Goal: Navigation & Orientation: Find specific page/section

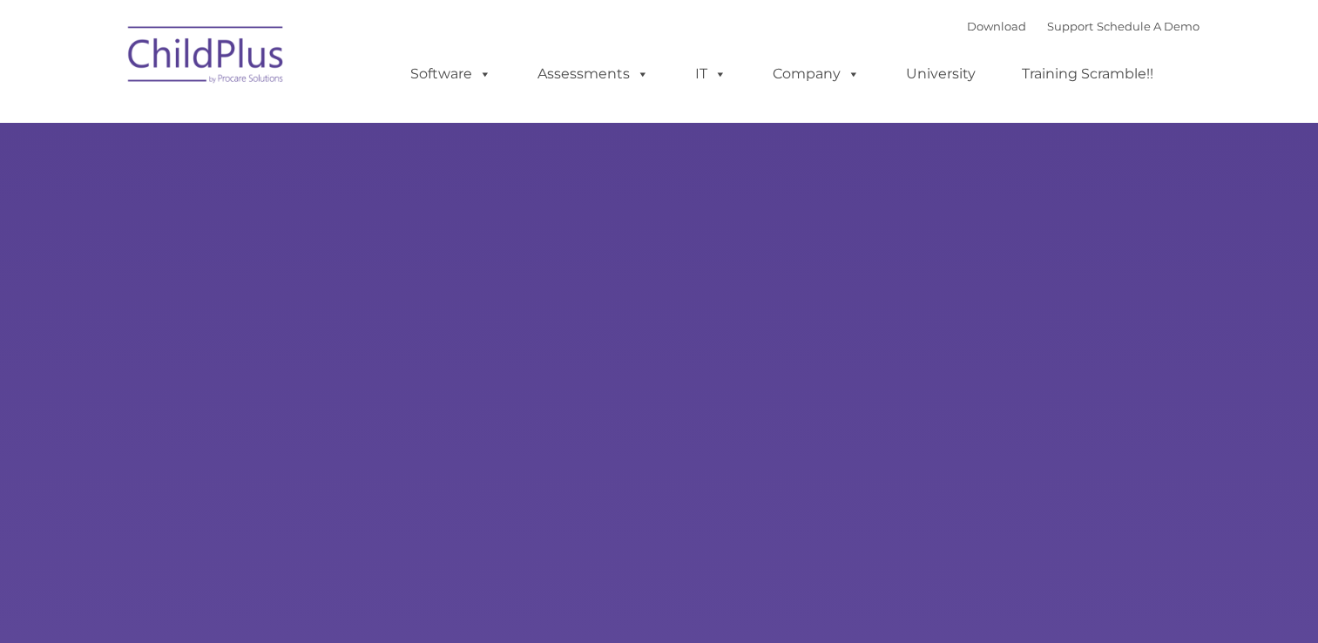
select select "MEDIUM"
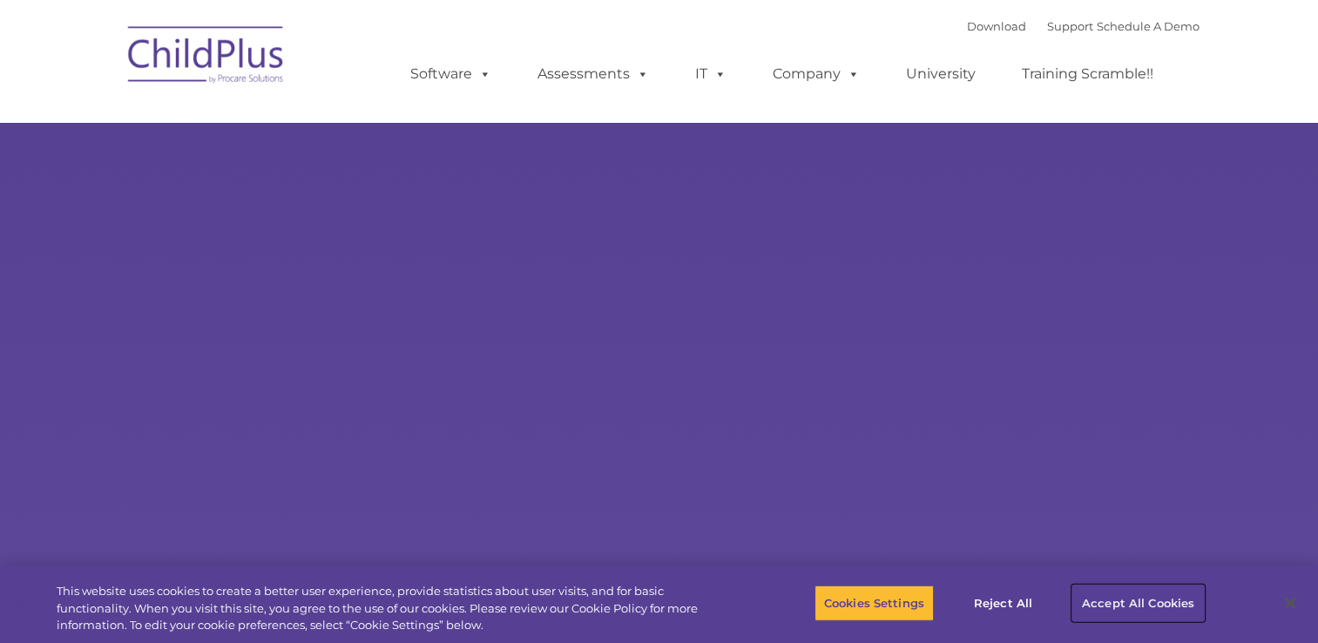
click at [1155, 598] on button "Accept All Cookies" at bounding box center [1138, 602] width 132 height 37
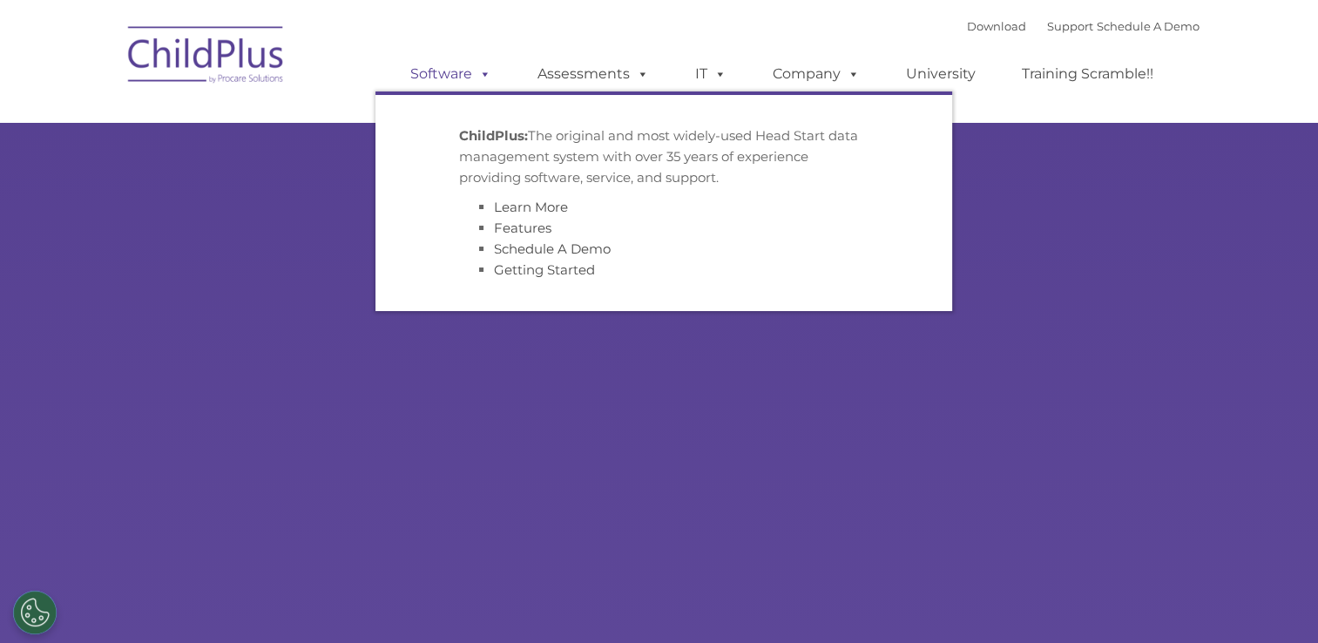
click at [481, 65] on span at bounding box center [481, 73] width 19 height 17
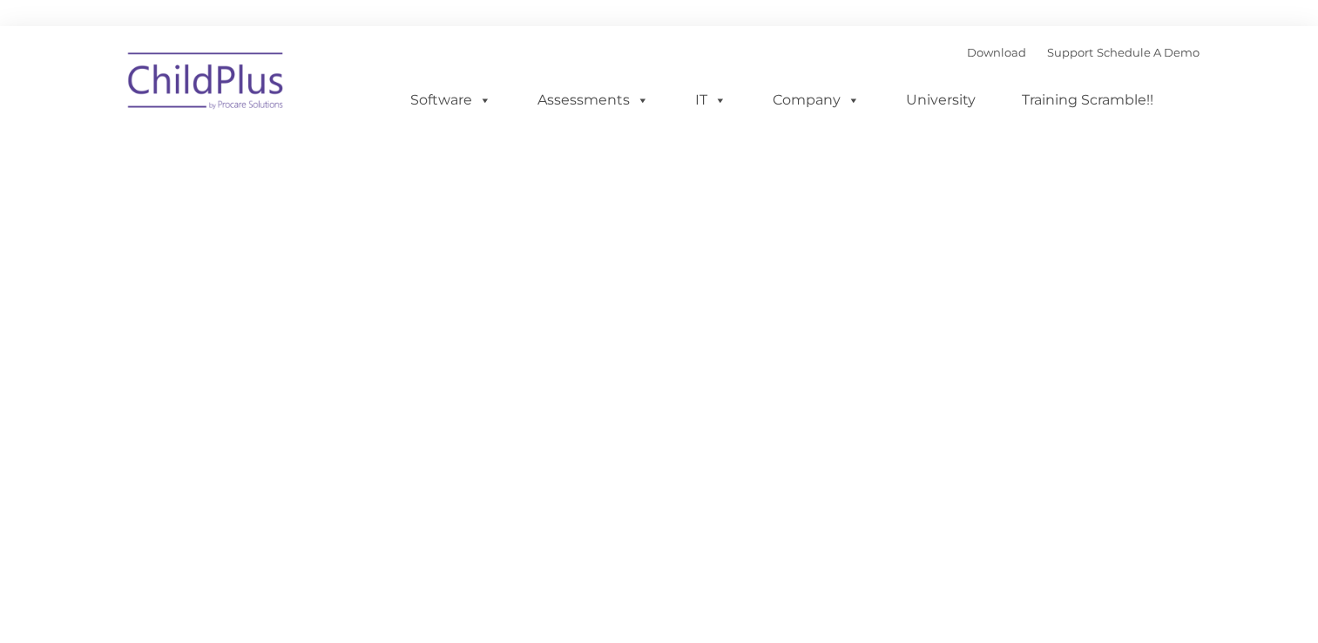
type input ""
